Goal: Navigation & Orientation: Understand site structure

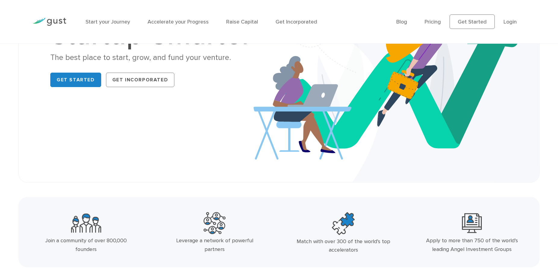
scroll to position [77, 0]
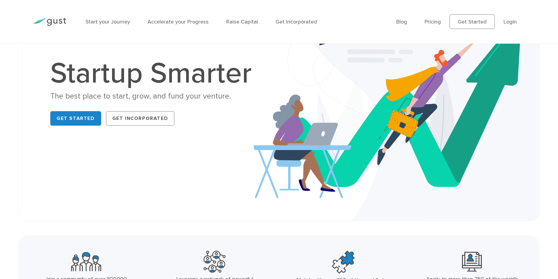
click at [426, 20] on ul "Blog FAQ Pricing Get Started Login Login" at bounding box center [460, 21] width 129 height 14
click at [431, 22] on link "Pricing" at bounding box center [432, 22] width 16 height 6
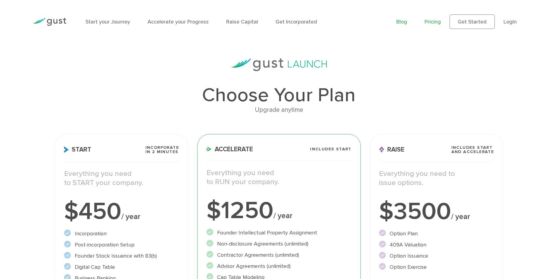
click at [404, 23] on link "Blog" at bounding box center [401, 22] width 11 height 6
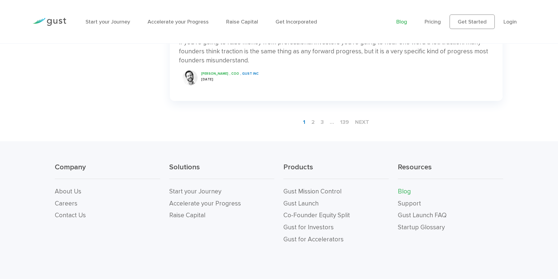
scroll to position [1025, 0]
click at [70, 189] on link "About Us" at bounding box center [68, 191] width 26 height 8
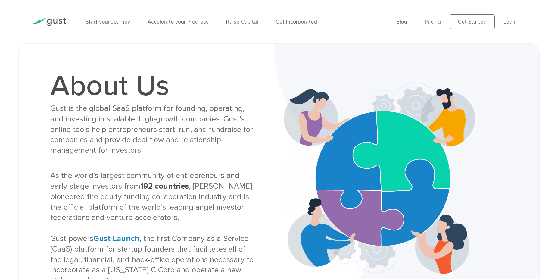
click at [50, 22] on img at bounding box center [50, 22] width 34 height 8
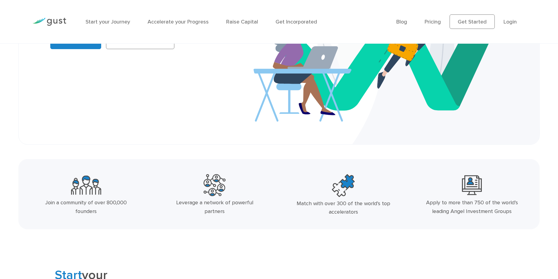
scroll to position [159, 0]
